Goal: Check status

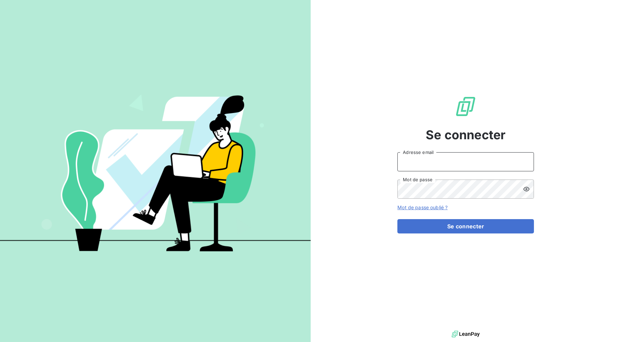
click at [410, 161] on input "Adresse email" at bounding box center [465, 161] width 137 height 19
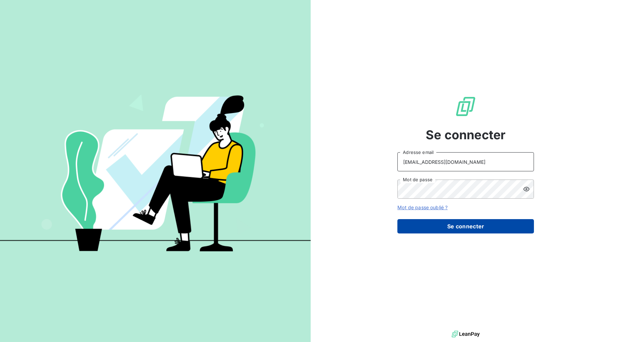
type input "sales@technicaviation.com"
click at [448, 229] on button "Se connecter" at bounding box center [465, 226] width 137 height 14
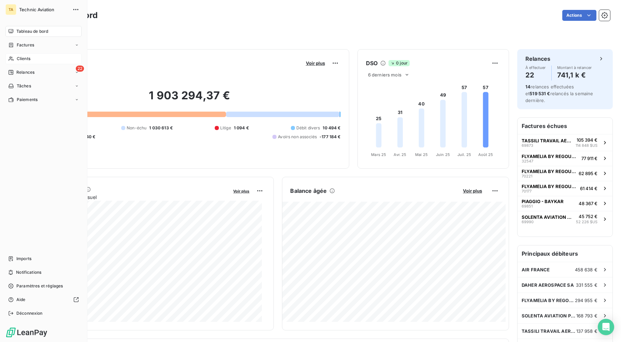
click at [17, 60] on span "Clients" at bounding box center [24, 59] width 14 height 6
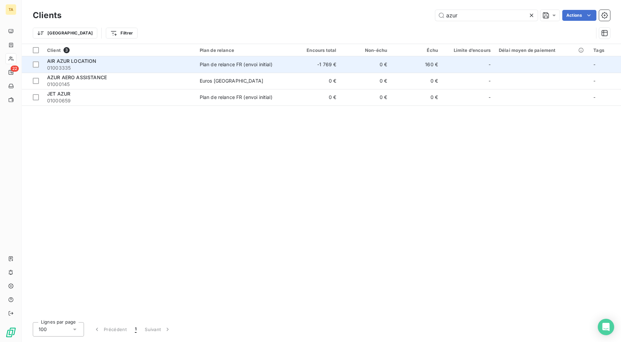
type input "azur"
click at [254, 60] on td "Plan de relance FR (envoi initial)" at bounding box center [243, 64] width 94 height 16
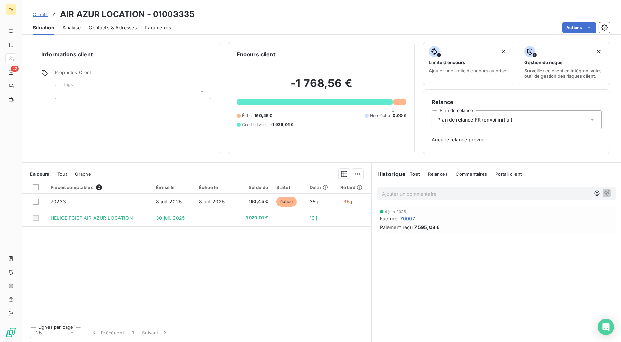
click at [245, 320] on div "Pièces comptables 2 Émise le Échue le Solde dû Statut Délai Retard 70233 [DATE]…" at bounding box center [197, 251] width 350 height 140
click at [273, 332] on div "Lignes par page 25 Précédent 1 Suivant" at bounding box center [197, 332] width 350 height 20
click at [413, 226] on div "Paiement reçu 7 595,08 €" at bounding box center [496, 227] width 233 height 7
click at [412, 216] on span "70007" at bounding box center [407, 218] width 15 height 7
